Goal: Task Accomplishment & Management: Use online tool/utility

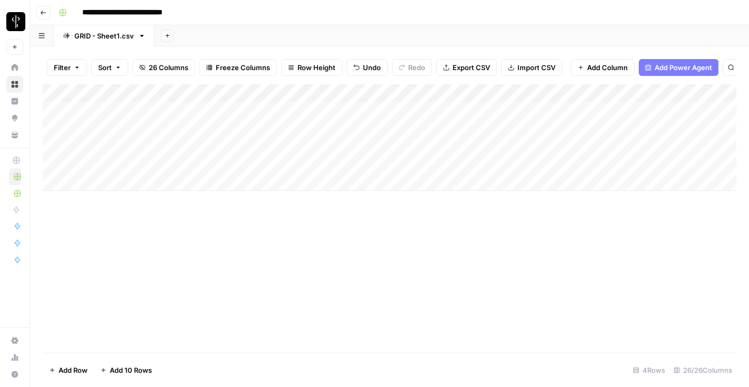
click at [218, 97] on div "Add Column" at bounding box center [390, 137] width 694 height 107
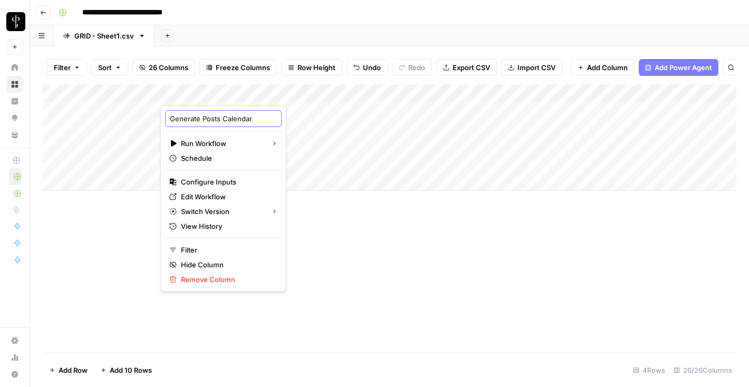
click at [208, 117] on input "Generate Posts Calendar" at bounding box center [223, 118] width 107 height 11
type input "Generate Social Calendar"
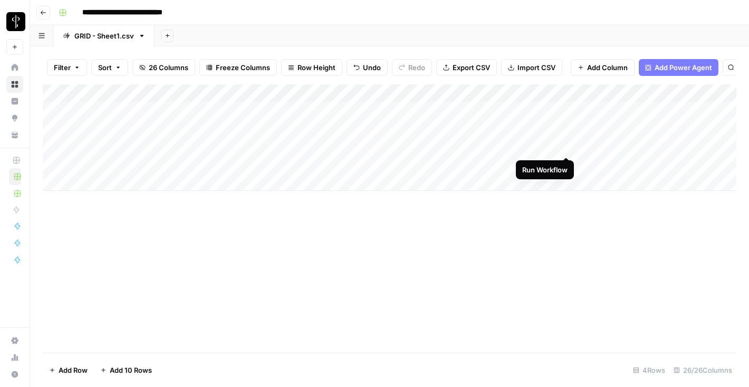
click at [568, 145] on div "Add Column" at bounding box center [390, 137] width 694 height 107
click at [483, 147] on div "Add Column" at bounding box center [390, 137] width 694 height 107
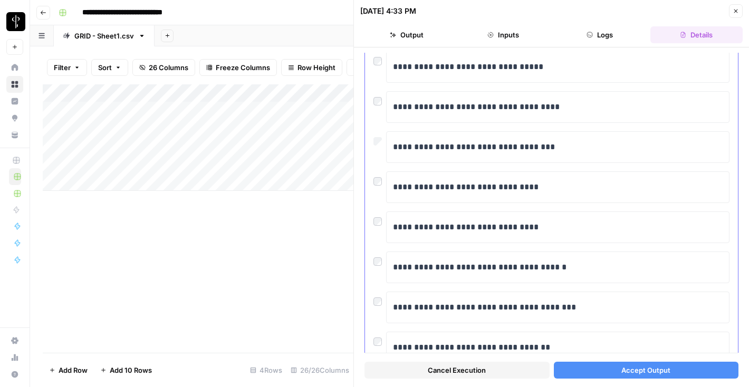
scroll to position [604, 0]
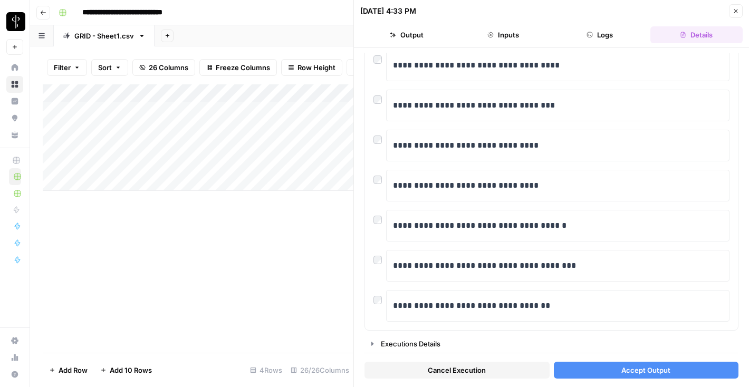
click at [613, 368] on button "Accept Output" at bounding box center [646, 370] width 185 height 17
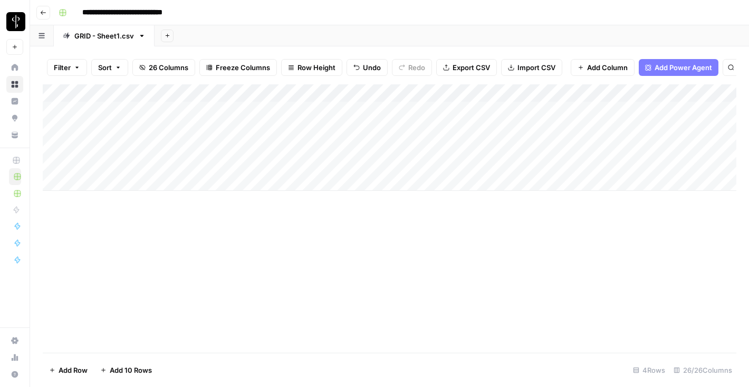
click at [604, 146] on div "Add Column" at bounding box center [390, 137] width 694 height 107
click at [492, 145] on div "Add Column" at bounding box center [390, 137] width 694 height 107
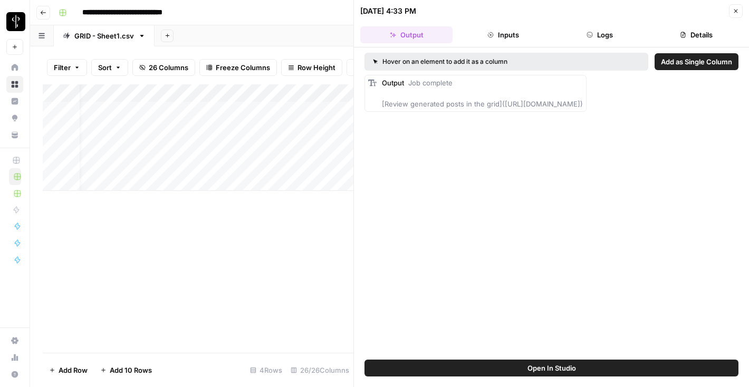
click at [732, 14] on button "Close" at bounding box center [736, 11] width 14 height 14
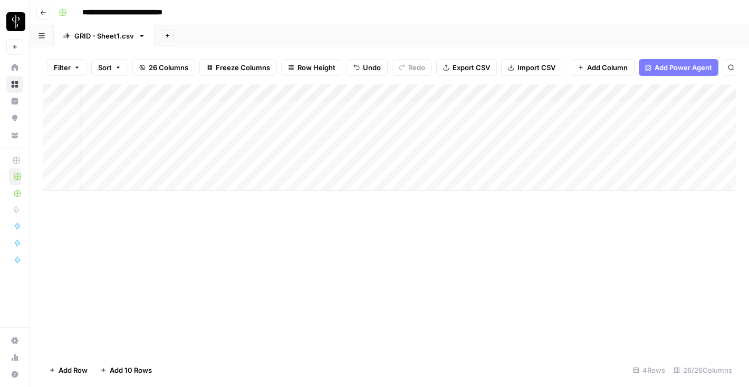
click at [538, 94] on div "Add Column" at bounding box center [390, 137] width 694 height 107
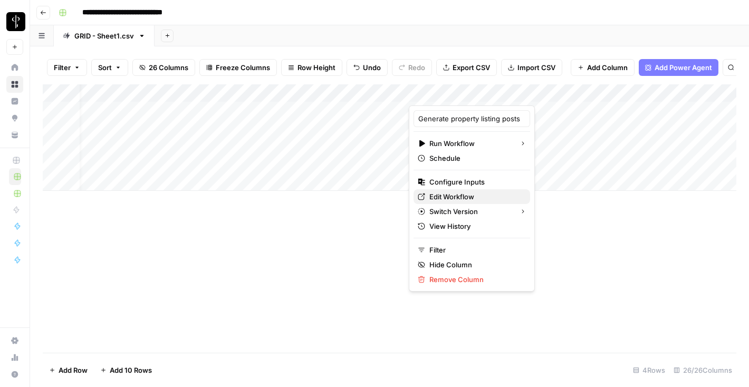
click at [459, 200] on span "Edit Workflow" at bounding box center [476, 197] width 92 height 11
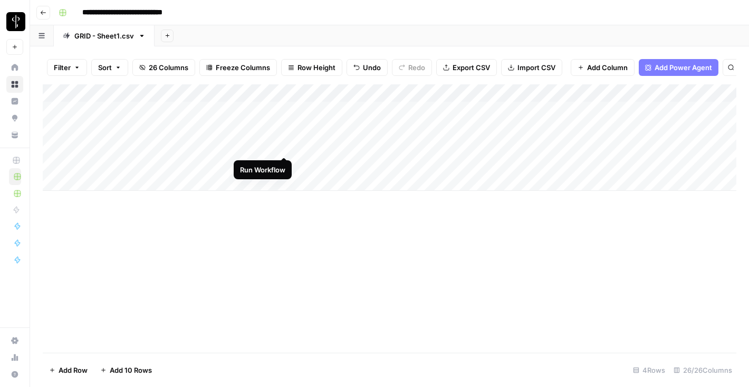
click at [283, 145] on div "Add Column" at bounding box center [390, 137] width 694 height 107
click at [198, 147] on div "Add Column" at bounding box center [390, 137] width 694 height 107
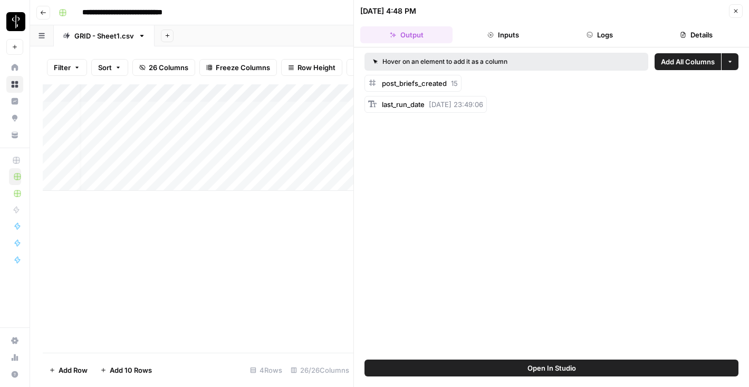
click at [603, 36] on button "Logs" at bounding box center [600, 34] width 92 height 17
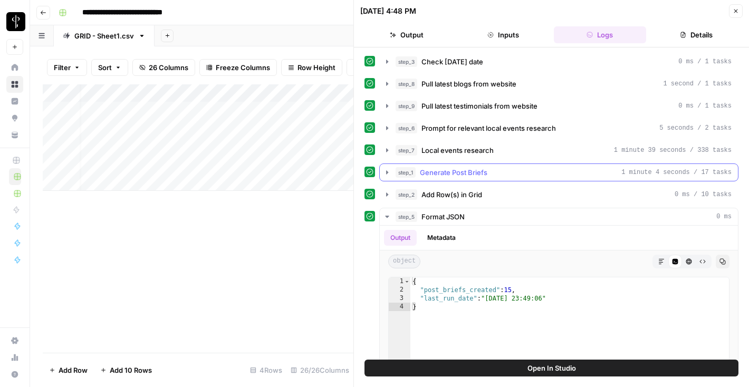
click at [384, 172] on icon "button" at bounding box center [387, 172] width 8 height 8
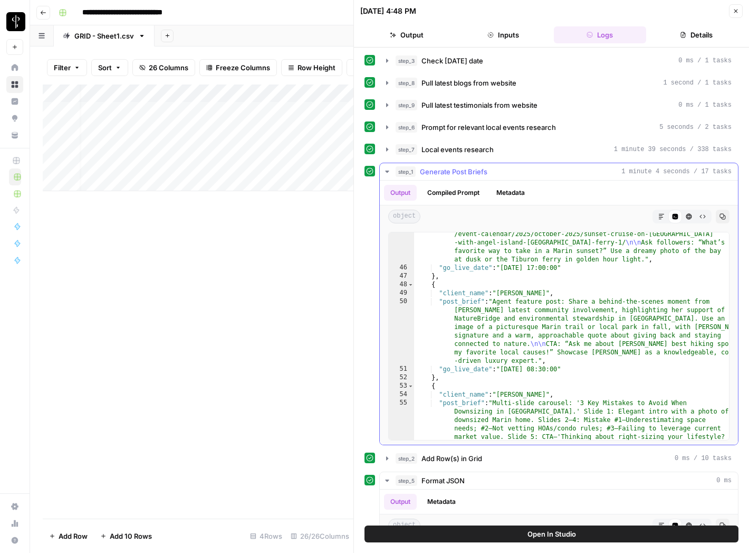
scroll to position [1008, 0]
click at [732, 12] on button "Close" at bounding box center [736, 11] width 14 height 14
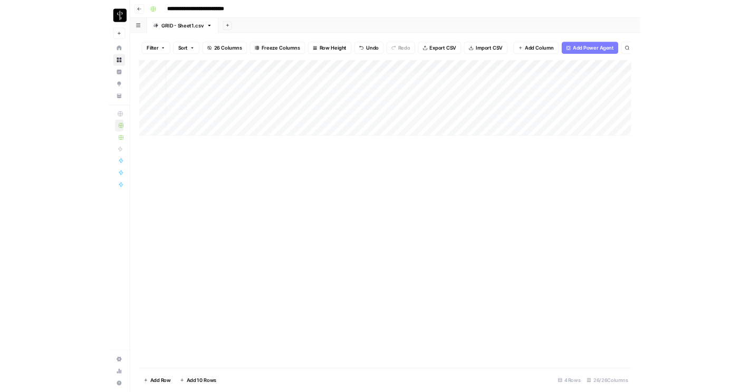
scroll to position [0, 13]
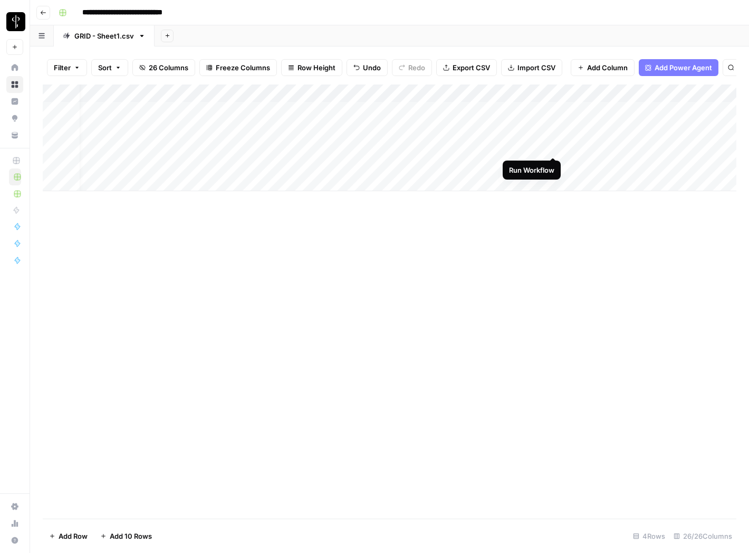
click at [553, 146] on div "Add Column" at bounding box center [390, 137] width 694 height 107
click at [581, 387] on footer "Add Row Add 10 Rows Stop Runs 4 Rows 26/26 Columns" at bounding box center [390, 535] width 694 height 34
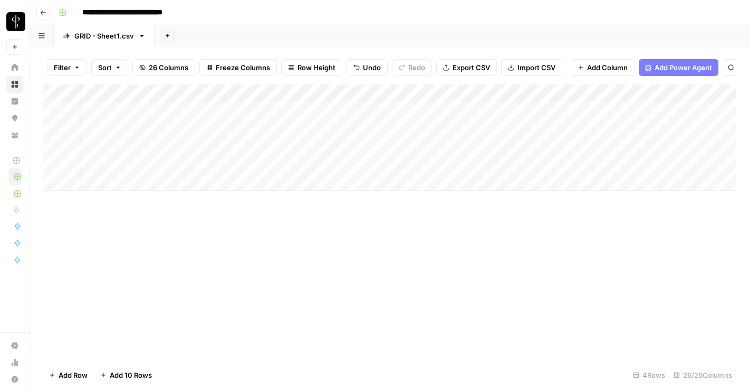
click at [512, 147] on div "Add Column" at bounding box center [390, 137] width 694 height 107
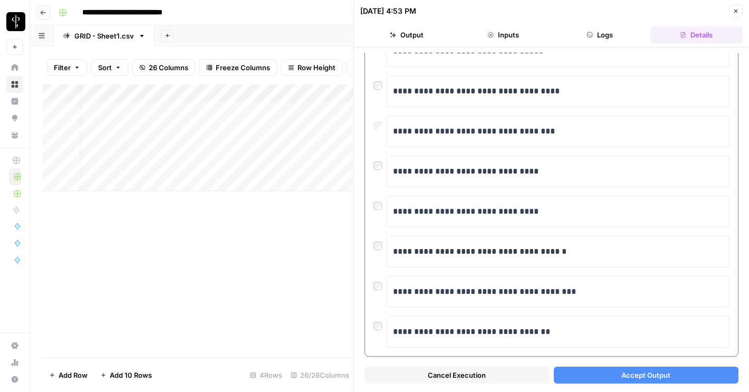
scroll to position [579, 0]
click at [710, 376] on button "Accept Output" at bounding box center [646, 375] width 185 height 17
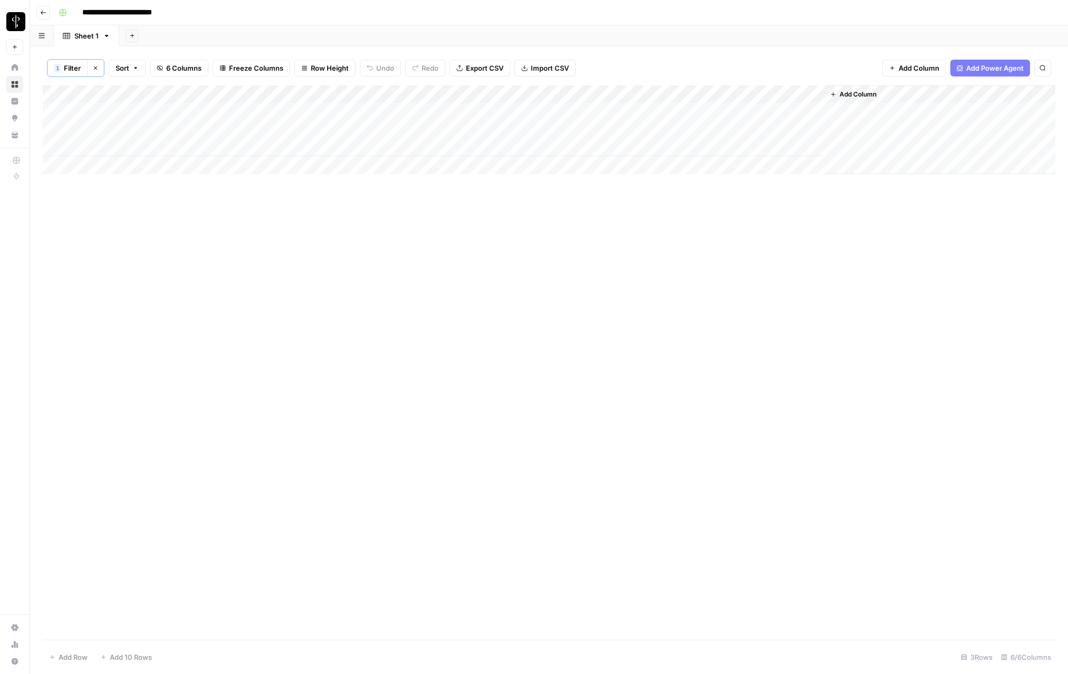
click at [94, 68] on icon "button" at bounding box center [95, 68] width 6 height 6
click at [52, 111] on div "Add Column" at bounding box center [549, 173] width 1013 height 178
click at [56, 234] on div "Add Column" at bounding box center [549, 173] width 1013 height 178
click at [81, 659] on span "Delete 8 Rows" at bounding box center [72, 657] width 47 height 11
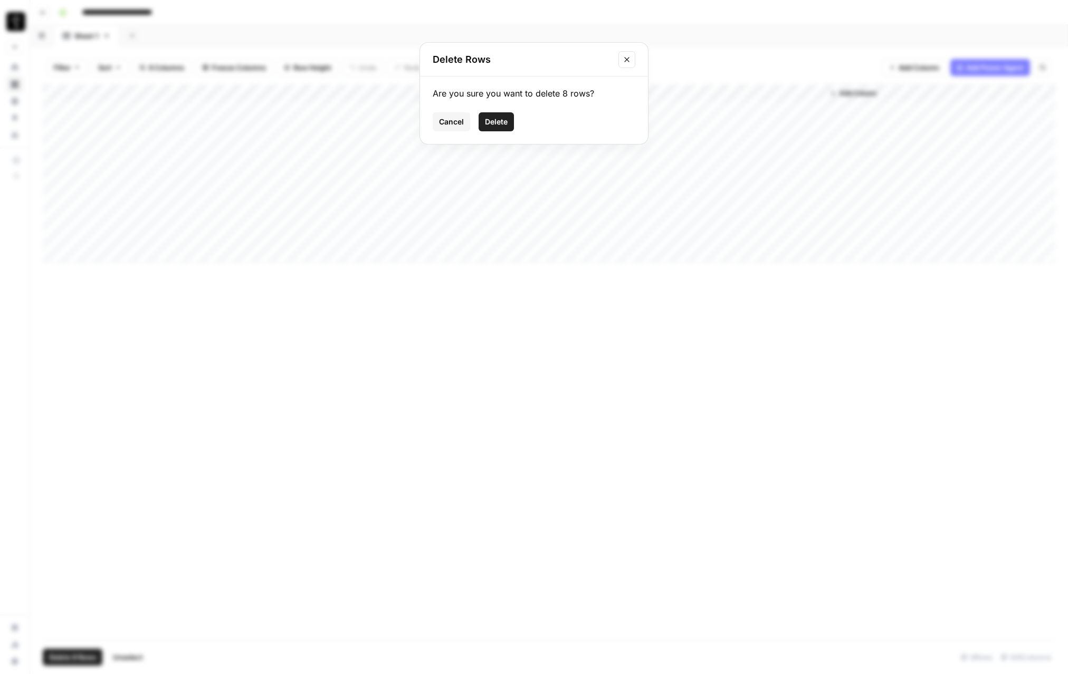
click at [505, 119] on span "Delete" at bounding box center [496, 122] width 23 height 11
click at [41, 7] on button "Go back" at bounding box center [43, 13] width 14 height 14
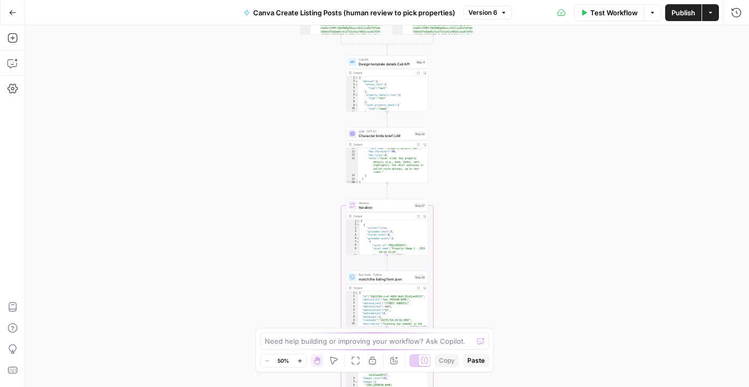
scroll to position [80, 0]
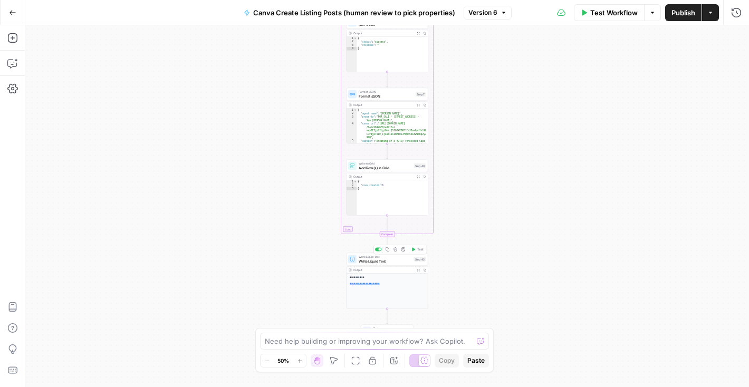
click at [396, 261] on span "Write Liquid Text" at bounding box center [385, 261] width 53 height 5
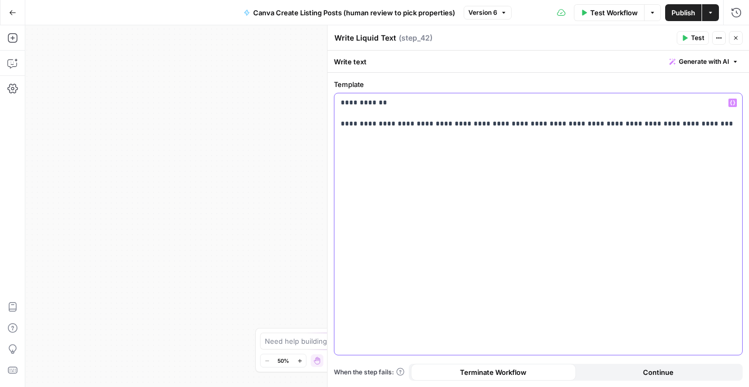
drag, startPoint x: 460, startPoint y: 124, endPoint x: 337, endPoint y: 91, distance: 126.9
click at [337, 91] on div "**********" at bounding box center [538, 217] width 409 height 277
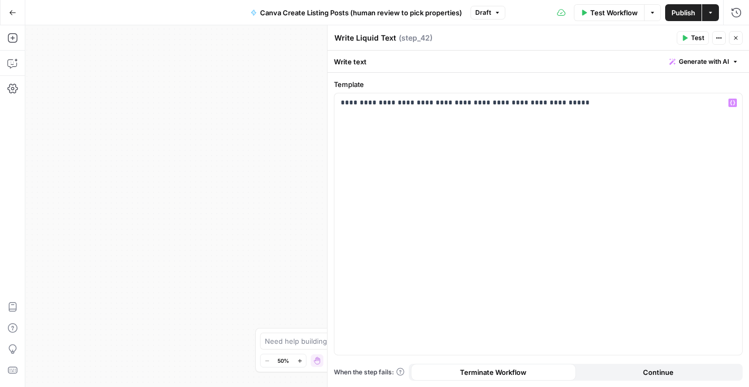
click at [687, 17] on span "Publish" at bounding box center [684, 12] width 24 height 11
click at [6, 8] on button "Go Back" at bounding box center [12, 12] width 19 height 19
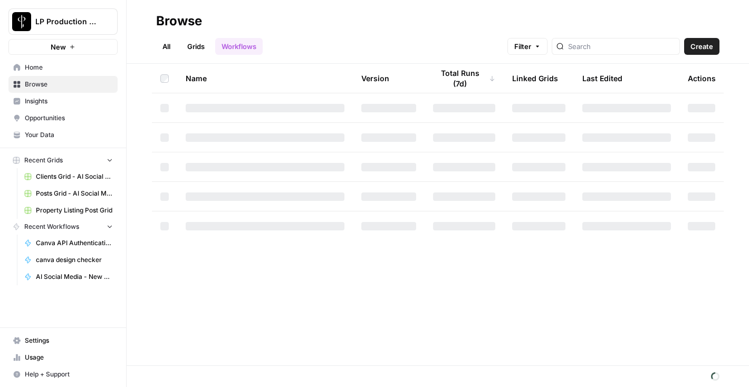
click at [34, 84] on span "Browse" at bounding box center [69, 84] width 88 height 9
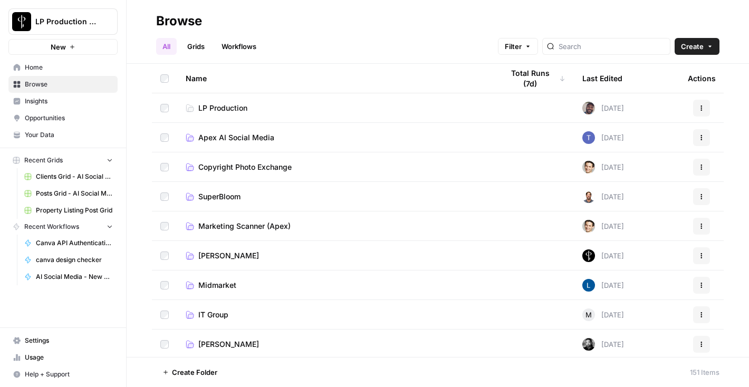
click at [203, 138] on span "Apex AI Social Media" at bounding box center [236, 137] width 76 height 11
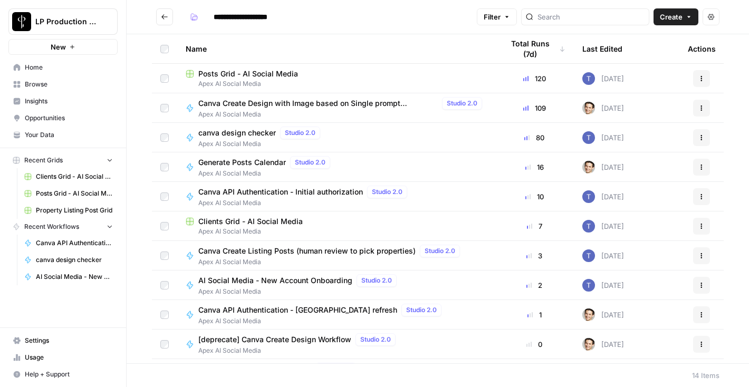
click at [225, 75] on span "Posts Grid - AI Social Media" at bounding box center [248, 74] width 100 height 11
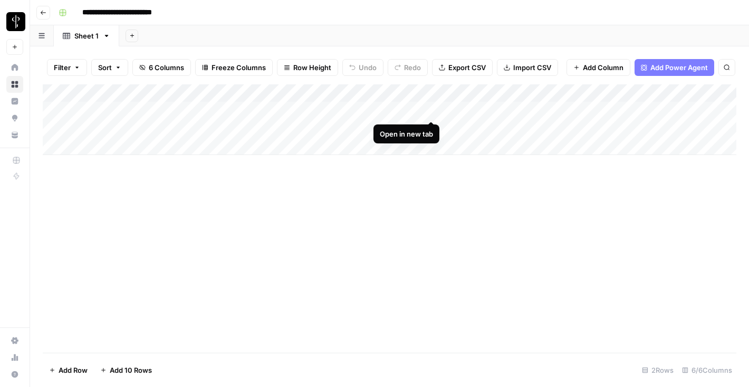
click at [433, 109] on div "Add Column" at bounding box center [390, 119] width 694 height 71
click at [429, 127] on div "Add Column" at bounding box center [390, 119] width 694 height 71
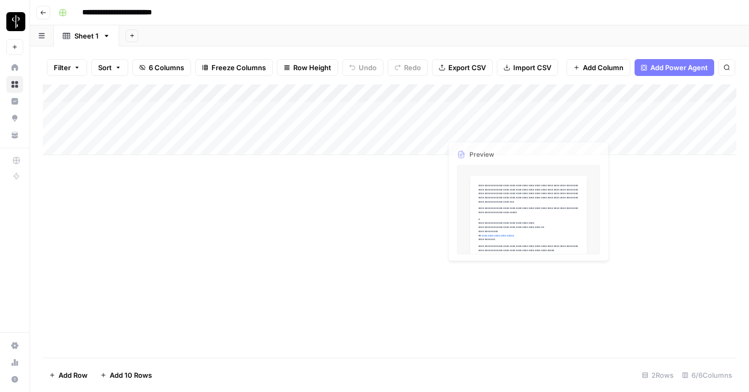
click at [570, 129] on div "Add Column" at bounding box center [390, 119] width 694 height 71
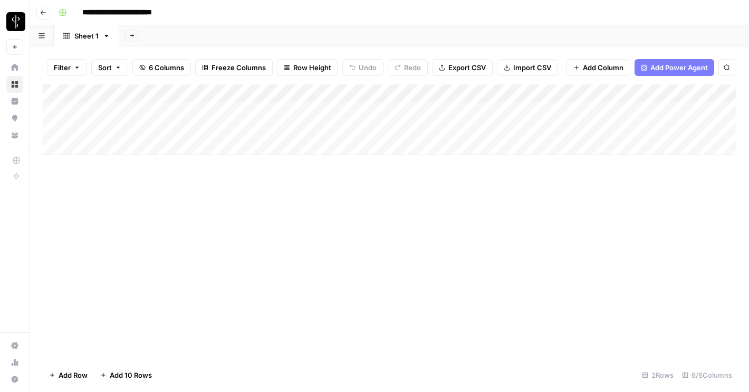
click at [587, 128] on div "Add Column" at bounding box center [390, 119] width 694 height 71
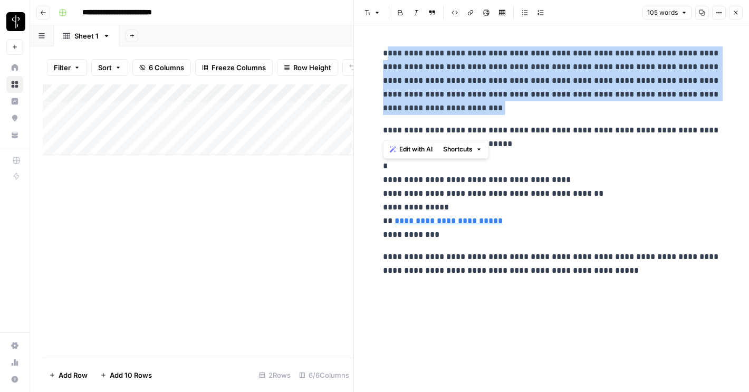
drag, startPoint x: 387, startPoint y: 53, endPoint x: 453, endPoint y: 115, distance: 90.3
click at [453, 115] on div "**********" at bounding box center [552, 162] width 350 height 240
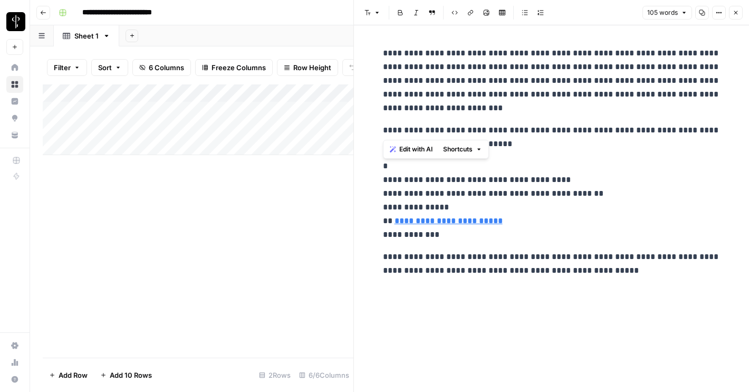
click at [528, 129] on p "**********" at bounding box center [552, 136] width 338 height 27
click at [736, 12] on icon "button" at bounding box center [736, 12] width 6 height 6
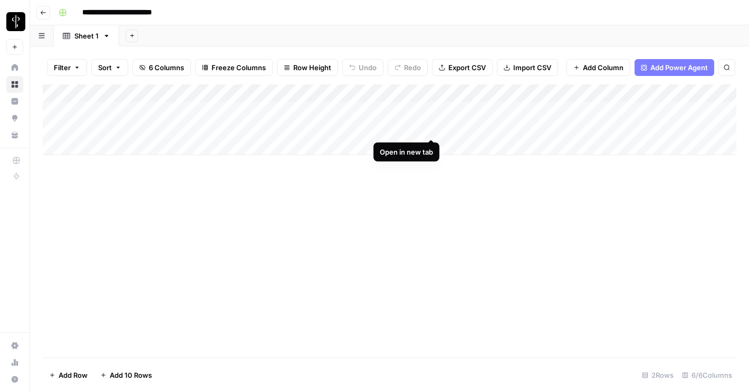
click at [434, 128] on div "Add Column" at bounding box center [390, 119] width 694 height 71
